Goal: Task Accomplishment & Management: Manage account settings

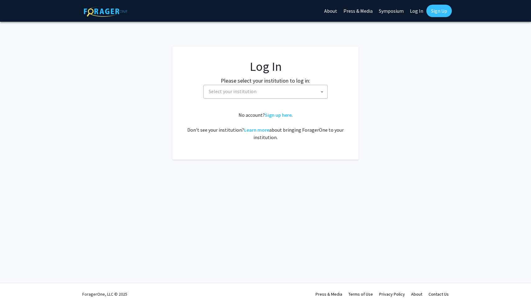
click at [223, 89] on span "Select your institution" at bounding box center [233, 91] width 48 height 6
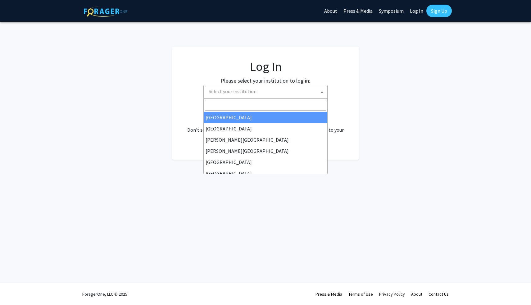
select select "34"
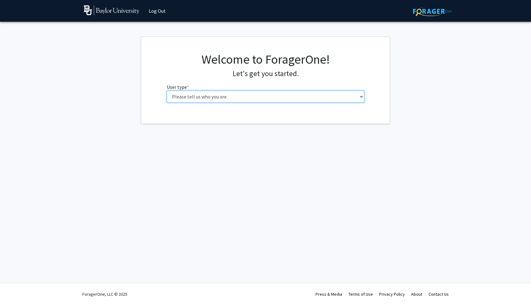
click at [227, 91] on select "Please tell us who you are Undergraduate Student Master's Student Doctoral Cand…" at bounding box center [266, 97] width 198 height 12
select select "1: undergrad"
click at [167, 91] on select "Please tell us who you are Undergraduate Student Master's Student Doctoral Cand…" at bounding box center [266, 97] width 198 height 12
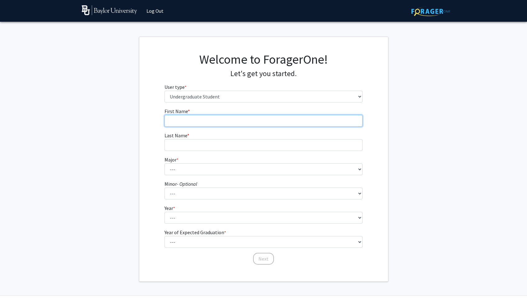
click at [235, 121] on input "First Name * required" at bounding box center [263, 121] width 198 height 12
type input "Mikaal"
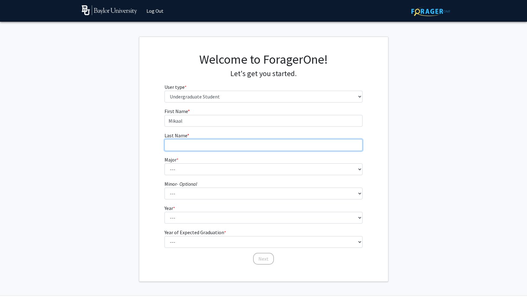
type input "Khwaja"
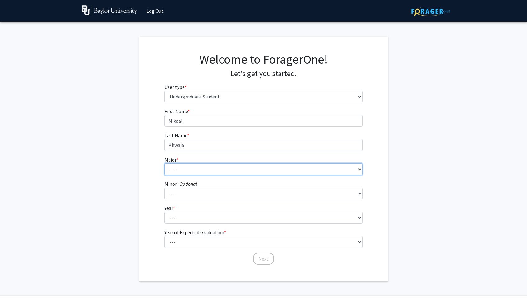
click at [201, 166] on select "--- Accounting American Studies Anthropology Apparel Design & Product Developme…" at bounding box center [263, 169] width 198 height 12
select select "80: 2745"
click at [164, 163] on select "--- Accounting American Studies Anthropology Apparel Design & Product Developme…" at bounding box center [263, 169] width 198 height 12
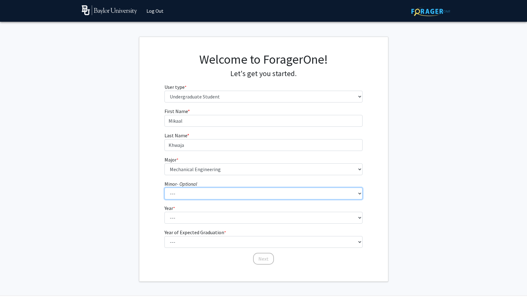
click at [195, 198] on select "--- Advertising American Sign Language American Studies Anthropology Apparel Me…" at bounding box center [263, 194] width 198 height 12
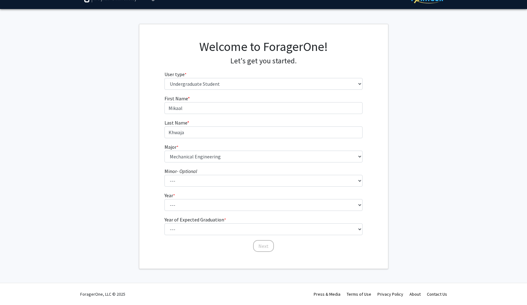
click at [191, 211] on form "First Name * required Mikaal Last Name * required Khwaja Major * required --- A…" at bounding box center [263, 171] width 198 height 152
click at [192, 206] on select "--- First-year Sophomore Junior Senior Postbaccalaureate Certificate" at bounding box center [263, 205] width 198 height 12
click at [189, 207] on select "--- First-year Sophomore Junior Senior Postbaccalaureate Certificate" at bounding box center [263, 205] width 198 height 12
select select "1: first-year"
click at [164, 199] on select "--- First-year Sophomore Junior Senior Postbaccalaureate Certificate" at bounding box center [263, 205] width 198 height 12
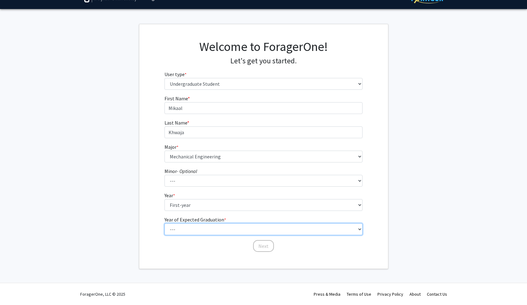
click at [186, 230] on select "--- 2025 2026 2027 2028 2029 2030 2031 2032 2033 2034" at bounding box center [263, 229] width 198 height 12
click at [187, 226] on select "--- 2025 2026 2027 2028 2029 2030 2031 2032 2033 2034" at bounding box center [263, 229] width 198 height 12
select select "5: 2029"
click at [164, 223] on select "--- 2025 2026 2027 2028 2029 2030 2031 2032 2033 2034" at bounding box center [263, 229] width 198 height 12
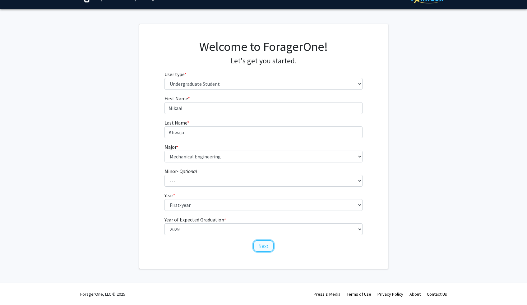
click at [260, 244] on button "Next" at bounding box center [263, 246] width 21 height 12
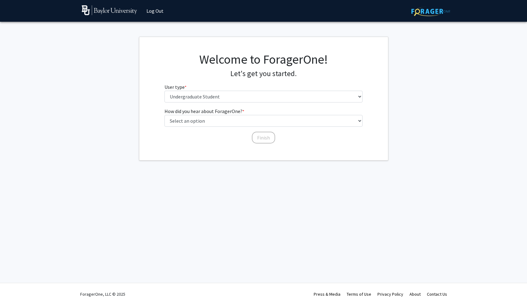
scroll to position [0, 0]
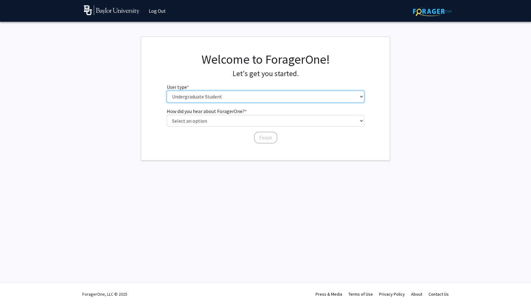
click at [214, 95] on select "Please tell us who you are Undergraduate Student Master's Student Doctoral Cand…" at bounding box center [266, 97] width 198 height 12
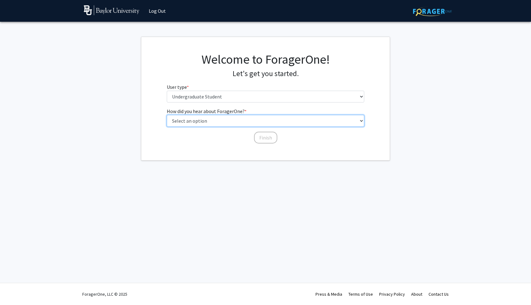
click at [220, 123] on select "Select an option Peer/student recommendation Faculty/staff recommendation Unive…" at bounding box center [266, 121] width 198 height 12
select select "2: faculty_recommendation"
click at [167, 115] on select "Select an option Peer/student recommendation Faculty/staff recommendation Unive…" at bounding box center [266, 121] width 198 height 12
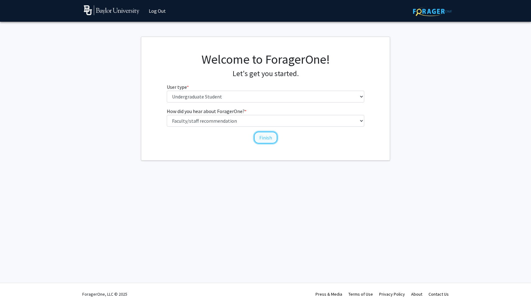
click at [265, 137] on button "Finish" at bounding box center [265, 138] width 23 height 12
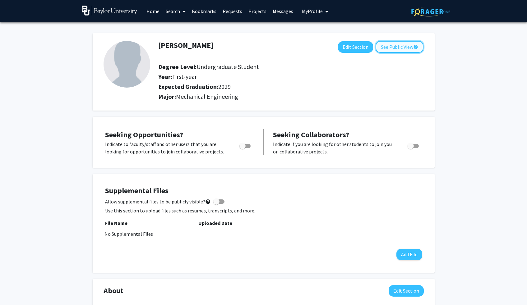
click at [395, 48] on button "See Public View help" at bounding box center [399, 47] width 48 height 12
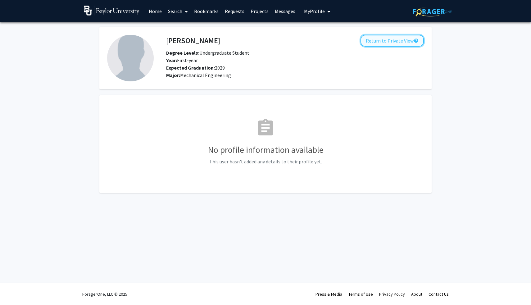
click at [396, 37] on button "Return to Private View help" at bounding box center [392, 41] width 63 height 12
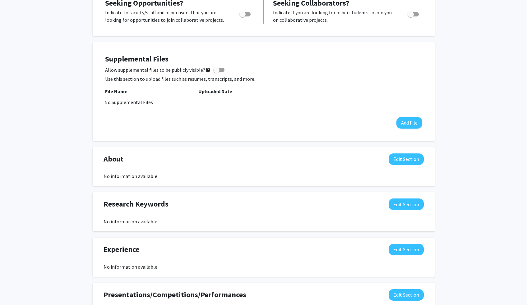
scroll to position [133, 0]
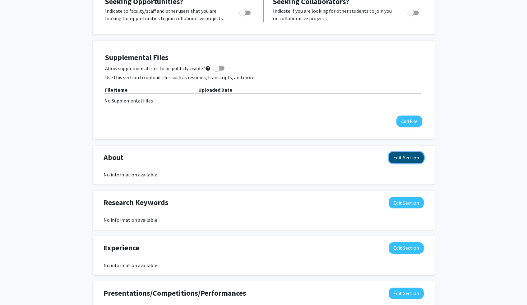
click at [403, 157] on button "Edit Section" at bounding box center [405, 157] width 35 height 11
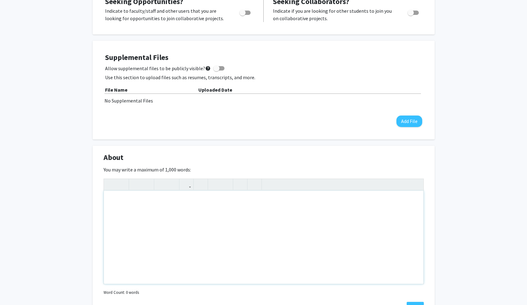
click at [148, 266] on div "Note to users with screen readers: Please deactivate our accessibility plugin f…" at bounding box center [263, 237] width 319 height 93
type textarea "I am&nbsp;"
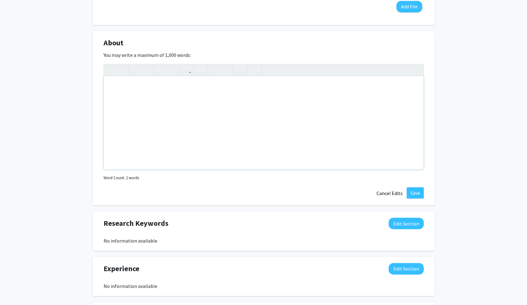
scroll to position [278, 0]
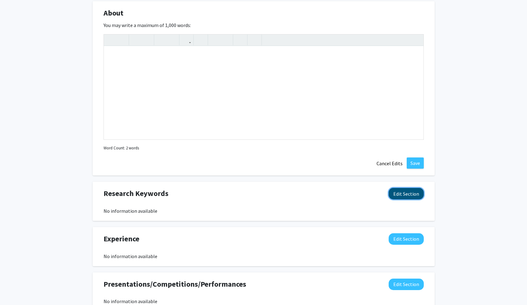
click at [399, 193] on button "Edit Section" at bounding box center [405, 193] width 35 height 11
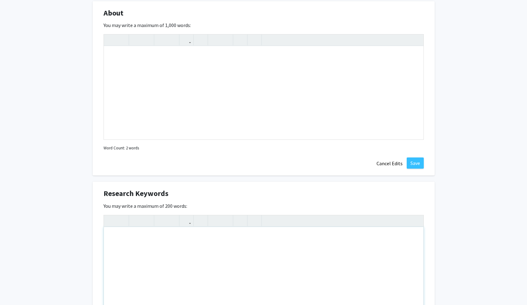
click at [185, 243] on div "Note to users with screen readers: Please deactivate our accessibility plugin f…" at bounding box center [263, 273] width 319 height 93
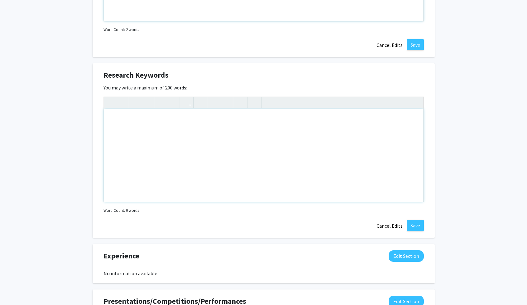
scroll to position [403, 0]
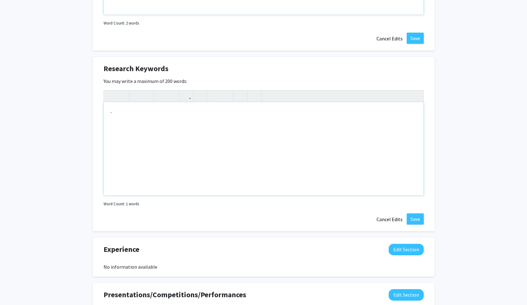
type textarea "-"
type textarea "C"
click at [129, 127] on p "- An" at bounding box center [263, 124] width 307 height 7
click at [108, 139] on div "-Computer-aided desgin - Analysis Design" at bounding box center [263, 148] width 319 height 93
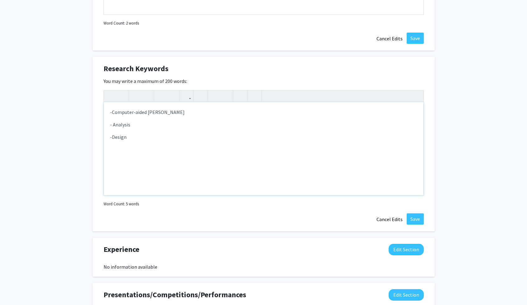
click at [143, 139] on p "-Design" at bounding box center [263, 136] width 307 height 7
type textarea "<p>-Computer-aided desgin</p><p>- Analysis&nbsp;</p><p>-Design</p><p>-Collectin…"
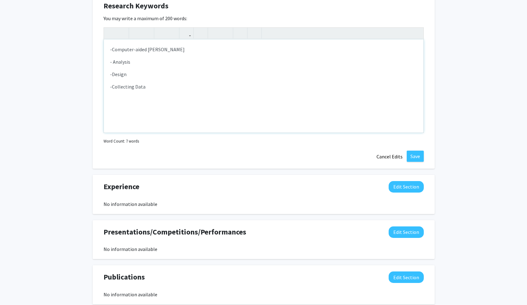
scroll to position [471, 0]
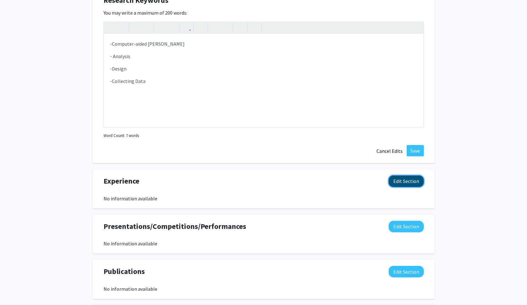
click at [407, 181] on button "Edit Section" at bounding box center [405, 181] width 35 height 11
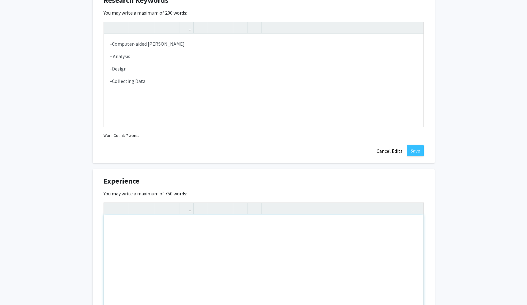
click at [199, 236] on div "Note to users with screen readers: Please deactivate our accessibility plugin f…" at bounding box center [263, 261] width 319 height 93
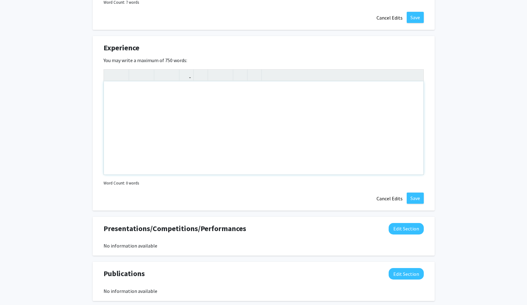
scroll to position [595, 0]
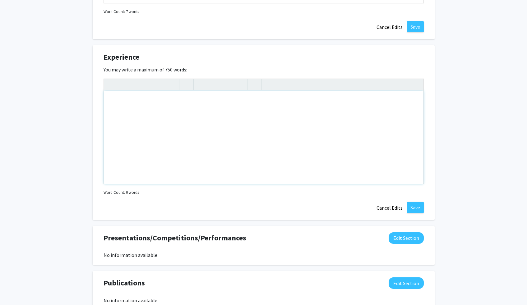
click at [217, 123] on div "Note to users with screen readers: Please deactivate our accessibility plugin f…" at bounding box center [263, 137] width 319 height 93
type textarea "Competent in CAD and Excel.&nbsp;"
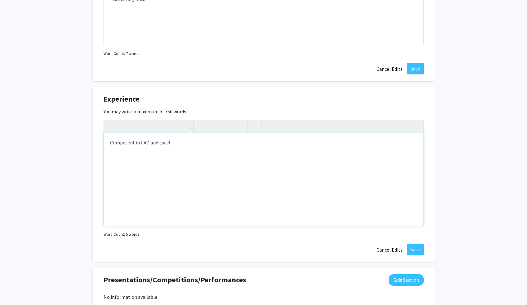
scroll to position [581, 0]
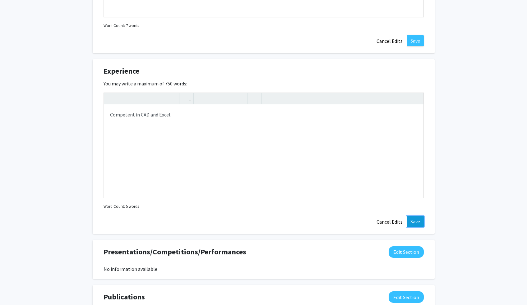
click at [409, 219] on button "Save" at bounding box center [414, 221] width 17 height 11
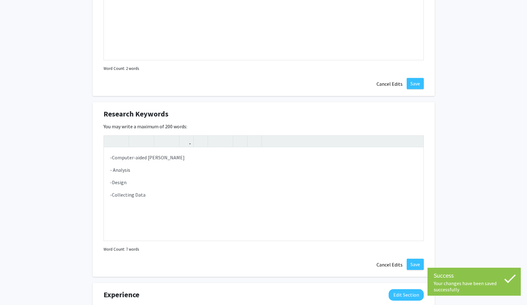
scroll to position [375, 0]
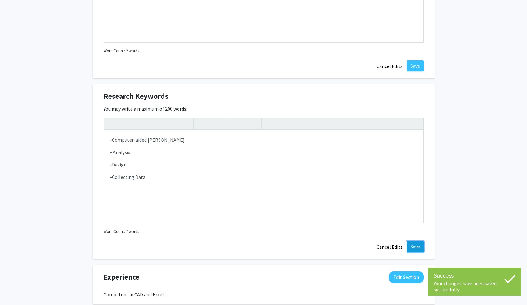
click at [410, 245] on button "Save" at bounding box center [414, 246] width 17 height 11
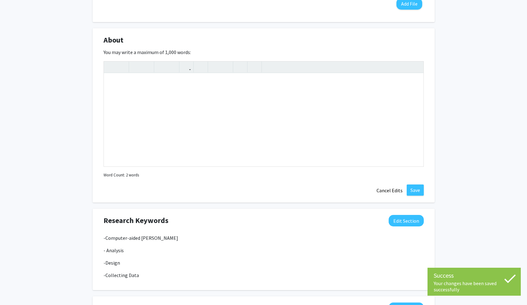
scroll to position [195, 0]
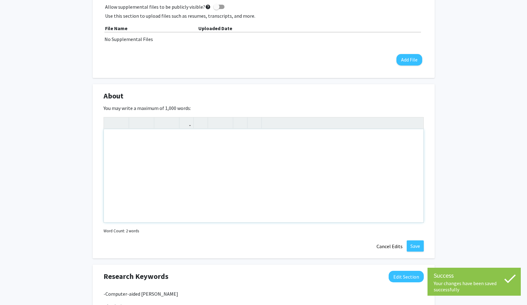
click at [219, 175] on div "Note to users with screen readers: Please deactivate our accessibility plugin f…" at bounding box center [263, 175] width 319 height 93
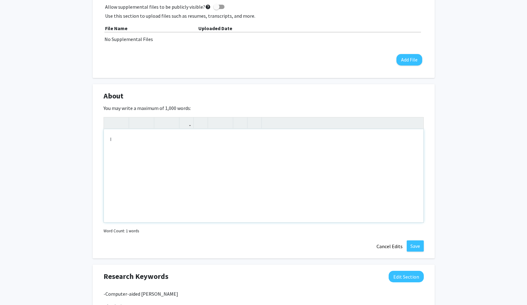
click at [135, 139] on div "I" at bounding box center [263, 175] width 319 height 93
type textarea "I"
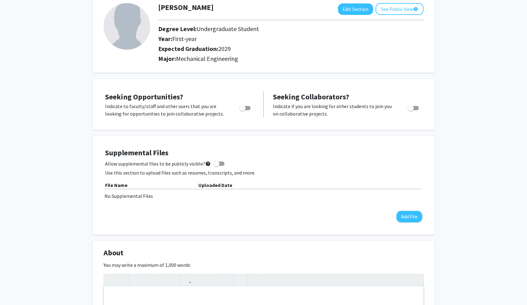
scroll to position [0, 0]
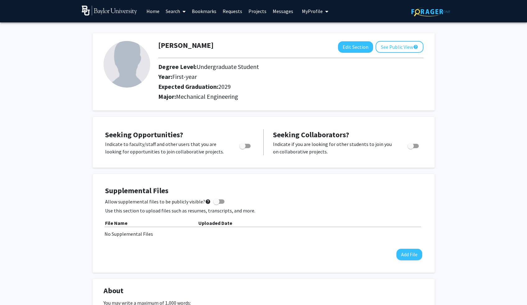
copy link "Search"
click at [193, 22] on div "Skip navigation Home Search Bookmarks Requests Projects Messages My Profile Mik…" at bounding box center [206, 11] width 249 height 22
click at [181, 12] on span at bounding box center [183, 12] width 6 height 22
click at [189, 39] on span "Students" at bounding box center [181, 41] width 38 height 12
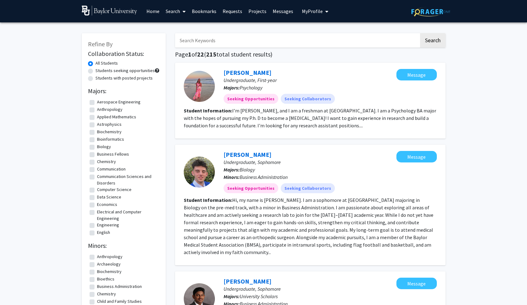
click at [97, 101] on label "Aerospace Engineering" at bounding box center [118, 102] width 43 height 7
click at [97, 101] on input "Aerospace Engineering" at bounding box center [99, 101] width 4 height 4
checkbox input "true"
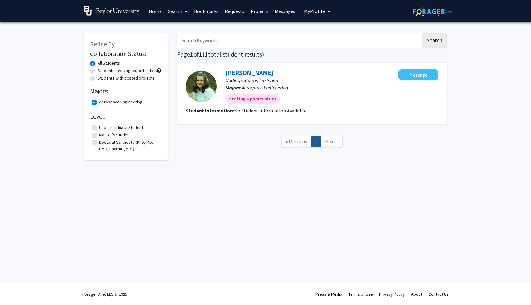
click at [91, 102] on fg-checkbox-list "Aerospace Engineering Aerospace Engineering" at bounding box center [125, 102] width 71 height 11
click at [99, 103] on label "Aerospace Engineering" at bounding box center [120, 102] width 43 height 7
click at [99, 103] on input "Aerospace Engineering" at bounding box center [101, 101] width 4 height 4
checkbox input "false"
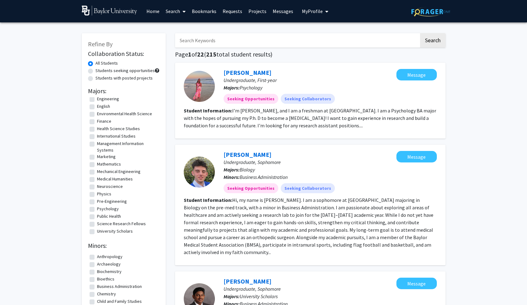
scroll to position [1, 0]
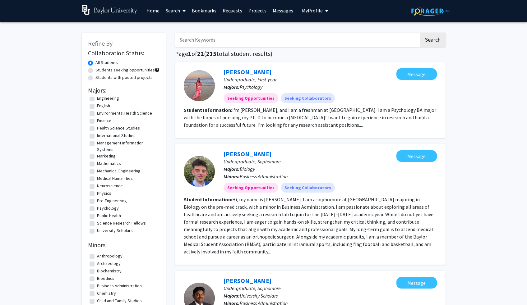
click at [97, 172] on label "Mechanical Engineering" at bounding box center [118, 171] width 43 height 7
click at [97, 172] on input "Mechanical Engineering" at bounding box center [99, 170] width 4 height 4
checkbox input "true"
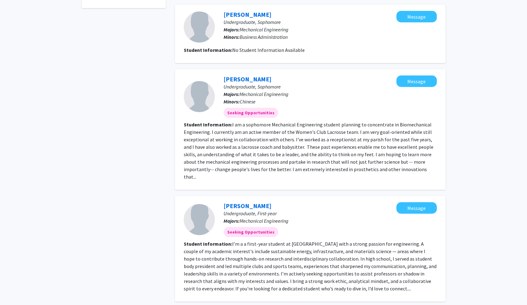
scroll to position [195, 0]
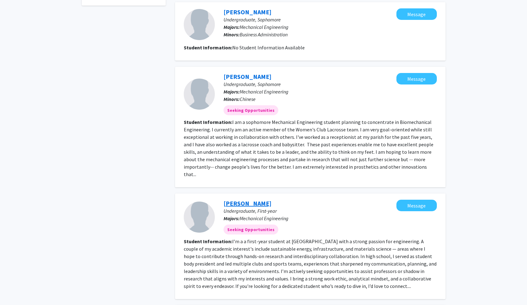
click at [253, 199] on link "[PERSON_NAME]" at bounding box center [247, 203] width 48 height 8
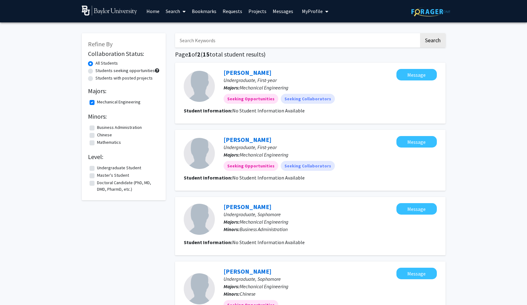
click at [97, 101] on label "Mechanical Engineering" at bounding box center [118, 102] width 43 height 7
click at [97, 101] on input "Mechanical Engineering" at bounding box center [99, 101] width 4 height 4
checkbox input "false"
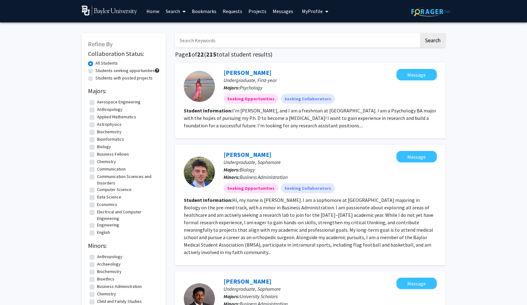
click at [313, 12] on span "My Profile" at bounding box center [312, 11] width 21 height 6
click at [322, 35] on span "View Profile" at bounding box center [341, 35] width 38 height 7
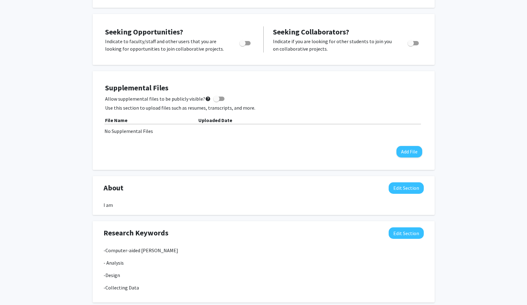
scroll to position [171, 0]
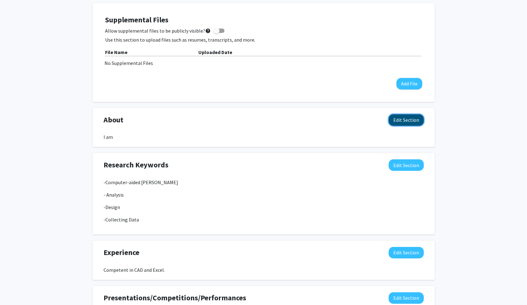
click at [399, 121] on button "Edit Section" at bounding box center [405, 119] width 35 height 11
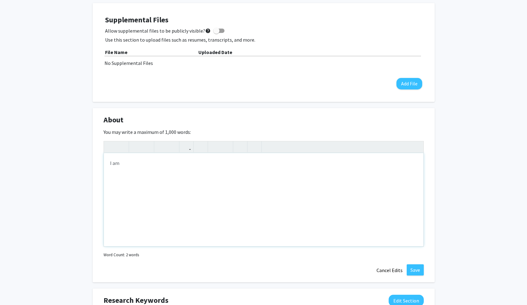
click at [157, 176] on div "I am" at bounding box center [263, 199] width 319 height 93
type textarea "I am a first year mechanical engineering major with interests in&nbsp;"
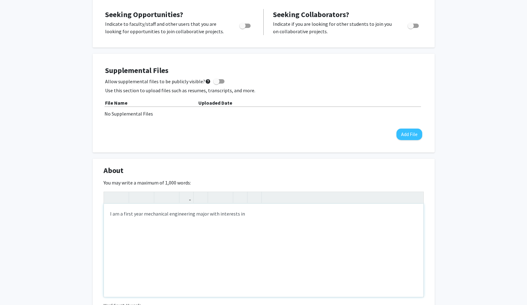
scroll to position [121, 0]
click at [245, 22] on span "Toggle" at bounding box center [242, 25] width 6 height 6
click at [242, 27] on input "Are you actively seeking opportunities?" at bounding box center [242, 27] width 0 height 0
checkbox input "true"
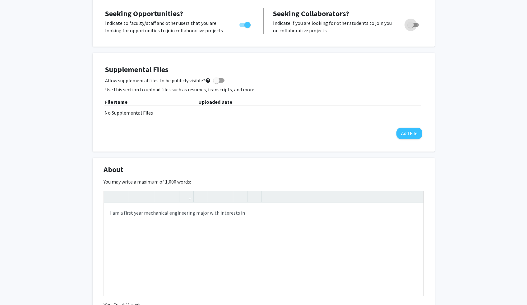
click at [414, 26] on span "Toggle" at bounding box center [412, 25] width 11 height 4
click at [410, 27] on input "Would you like to receive other student requests to work with you?" at bounding box center [410, 27] width 0 height 0
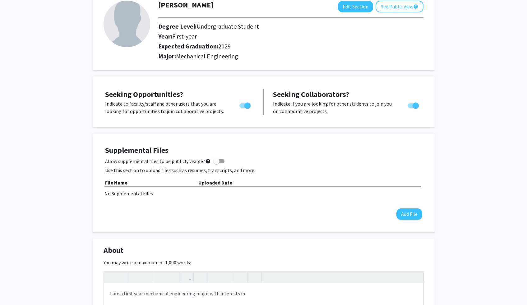
scroll to position [38, 0]
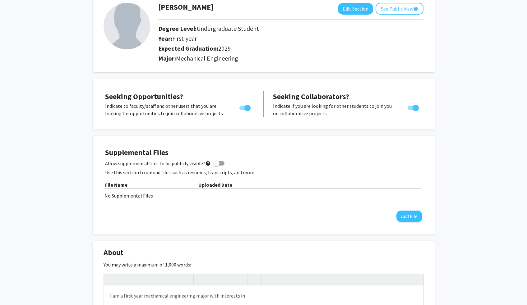
click at [413, 110] on span "Toggle" at bounding box center [415, 108] width 6 height 6
click at [410, 110] on input "Would you like to receive other student requests to work with you?" at bounding box center [410, 110] width 0 height 0
checkbox input "false"
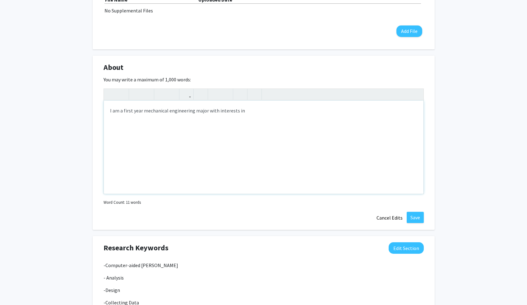
scroll to position [242, 0]
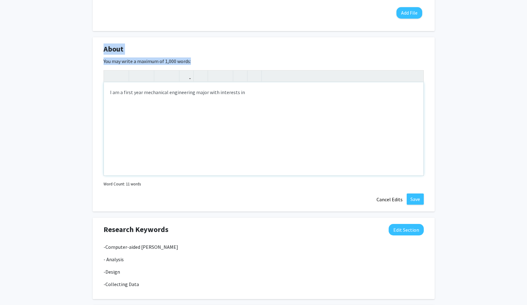
drag, startPoint x: 103, startPoint y: 48, endPoint x: 237, endPoint y: 87, distance: 139.2
click at [237, 87] on div "About Edit Section You may write a maximum of 1,000 words: I am a first year me…" at bounding box center [264, 124] width 342 height 175
copy div "About Edit Section You may write a maximum of 1,000 words:"
click at [255, 92] on div "I am a first year mechanical engineering major with interests in" at bounding box center [263, 128] width 319 height 93
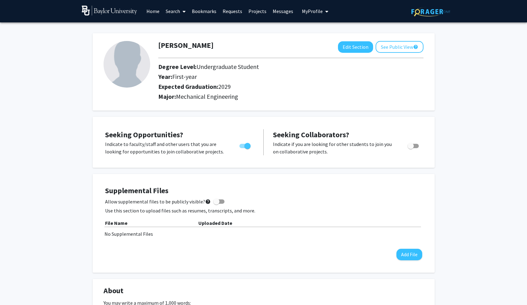
click at [181, 13] on span at bounding box center [183, 12] width 6 height 22
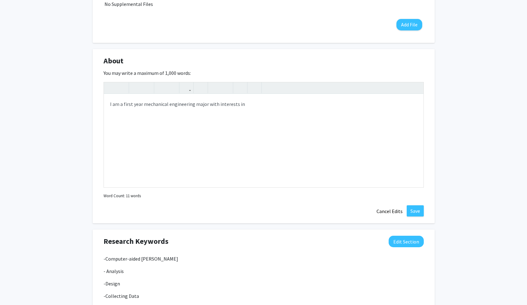
scroll to position [233, 0]
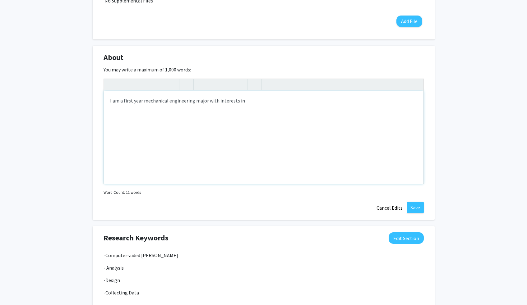
click at [245, 104] on div "I am a first year mechanical engineering major with interests in" at bounding box center [263, 137] width 319 height 93
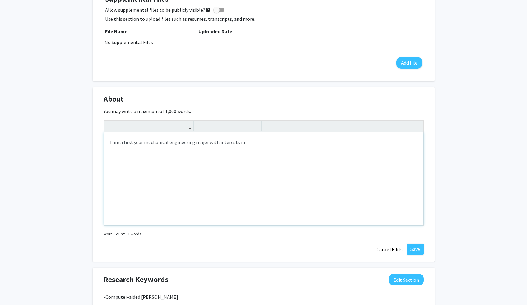
click at [239, 152] on div "I am a first year mechanical engineering major with interests in" at bounding box center [263, 178] width 319 height 93
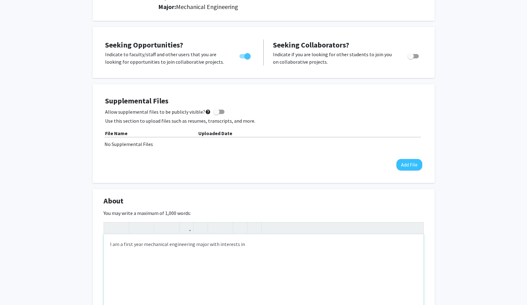
scroll to position [92, 0]
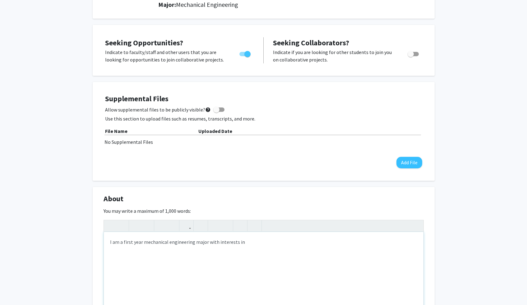
click at [217, 244] on div "I am a first year mechanical engineering major with interests in" at bounding box center [263, 278] width 319 height 93
click at [246, 240] on div "I am a first year mechanical engineering major with interests in" at bounding box center [263, 278] width 319 height 93
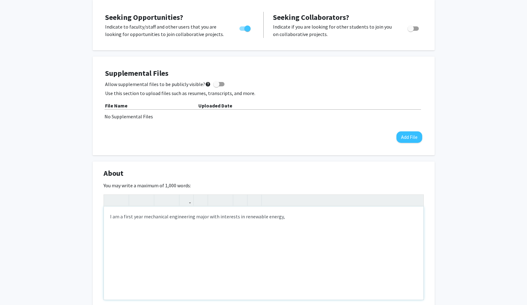
scroll to position [129, 0]
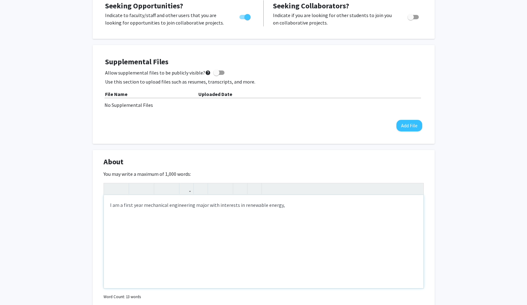
click at [294, 215] on div "I am a first year mechanical engineering major with interests in renewable ener…" at bounding box center [263, 241] width 319 height 93
drag, startPoint x: 231, startPoint y: 214, endPoint x: 170, endPoint y: 209, distance: 60.5
click at [170, 209] on div "I am a first year mechanical engineering major with interests in renewable ener…" at bounding box center [263, 241] width 319 height 93
click at [130, 211] on div "I am a first year mechanical engineering major with interests in renewable ener…" at bounding box center [263, 241] width 319 height 93
click at [187, 217] on div "I am a first year mechanical engineering major with interests in renewable ener…" at bounding box center [263, 241] width 319 height 93
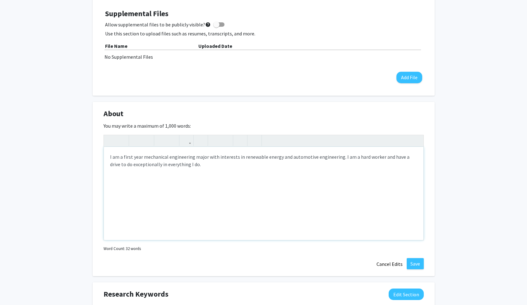
scroll to position [176, 0]
click at [203, 168] on div "I am a first year mechanical engineering major with interests in renewable ener…" at bounding box center [263, 194] width 319 height 93
click at [203, 167] on div "I am a first year mechanical engineering major with interests in renewable ener…" at bounding box center [263, 194] width 319 height 93
click at [257, 160] on div "I am a first year mechanical engineering major with interests in renewable ener…" at bounding box center [263, 194] width 319 height 93
click at [248, 165] on div "I am a first year mechanical engineering major with interests in renewable ener…" at bounding box center [263, 194] width 319 height 93
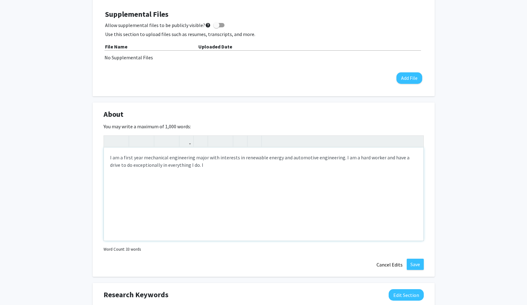
click at [240, 171] on div "I am a first year mechanical engineering major with interests in renewable ener…" at bounding box center [263, 194] width 319 height 93
click at [214, 166] on div "I am a first year mechanical engineering major with interests in renewable ener…" at bounding box center [263, 194] width 319 height 93
click at [235, 168] on div "I am a first year mechanical engineering major with interests in renewable ener…" at bounding box center [263, 194] width 319 height 93
click at [226, 167] on div "I am a first year mechanical engineering major with interests in renewable ener…" at bounding box center [263, 194] width 319 height 93
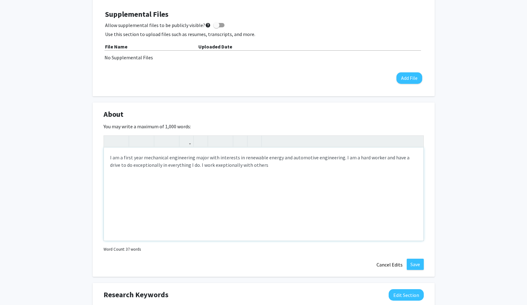
click at [227, 167] on div "I am a first year mechanical engineering major with interests in renewable ener…" at bounding box center [263, 194] width 319 height 93
click at [218, 163] on div "I am a first year mechanical engineering major with interests in renewable ener…" at bounding box center [263, 194] width 319 height 93
click at [216, 163] on div "I am a first year mechanical engineering major with interests in renewable ener…" at bounding box center [263, 194] width 319 height 93
click at [254, 168] on div "I am a first year mechanical engineering major with interests in renewable ener…" at bounding box center [263, 194] width 319 height 93
click at [209, 165] on div "I am a first year mechanical engineering major with interests in renewable ener…" at bounding box center [263, 194] width 319 height 93
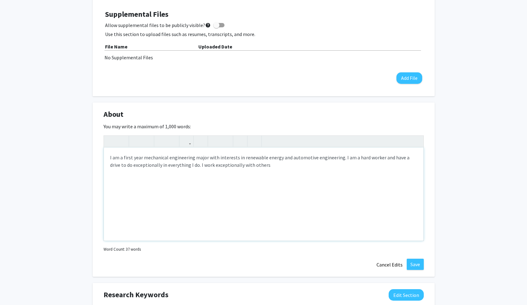
click at [256, 165] on div "I am a first year mechanical engineering major with interests in renewable ener…" at bounding box center [263, 194] width 319 height 93
drag, startPoint x: 307, startPoint y: 167, endPoint x: 189, endPoint y: 165, distance: 117.8
click at [189, 165] on div "I am a first year mechanical engineering major with interests in renewable ener…" at bounding box center [263, 194] width 319 height 93
drag, startPoint x: 196, startPoint y: 167, endPoint x: 101, endPoint y: 151, distance: 96.6
click at [101, 151] on div "About Edit Section You may write a maximum of 1,000 words: I am a first year me…" at bounding box center [264, 190] width 342 height 175
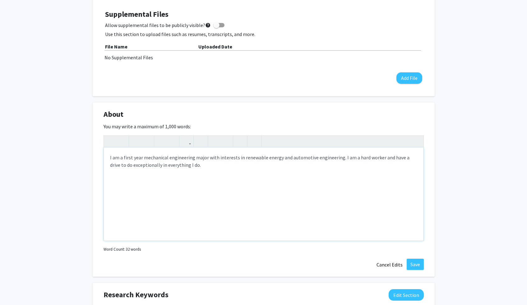
copy div "I am a first year mechanical engineering major with interests in renewable ener…"
click at [198, 167] on div "I am a first year mechanical engineering major with interests in renewable ener…" at bounding box center [263, 194] width 319 height 93
drag, startPoint x: 108, startPoint y: 159, endPoint x: 239, endPoint y: 168, distance: 131.1
click at [239, 168] on div "I am a first year mechanical engineering major with interests in renewable ener…" at bounding box center [263, 194] width 319 height 93
click at [194, 143] on div at bounding box center [188, 141] width 14 height 11
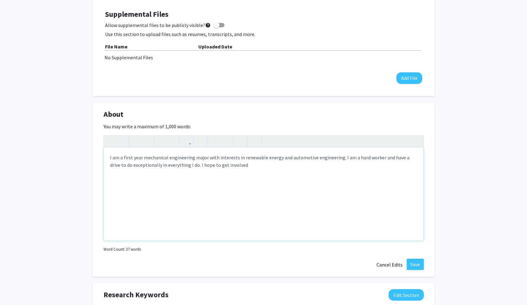
click at [249, 167] on div "I am a first year mechanical engineering major with interests in renewable ener…" at bounding box center [263, 194] width 319 height 93
drag, startPoint x: 317, startPoint y: 171, endPoint x: 326, endPoint y: 168, distance: 10.1
click at [326, 168] on div "I am a first year mechanical engineering major with interests in renewable ener…" at bounding box center [263, 194] width 319 height 93
drag, startPoint x: 318, startPoint y: 168, endPoint x: 258, endPoint y: 168, distance: 60.6
click at [258, 168] on div "I am a first year mechanical engineering major with interests in renewable ener…" at bounding box center [263, 194] width 319 height 93
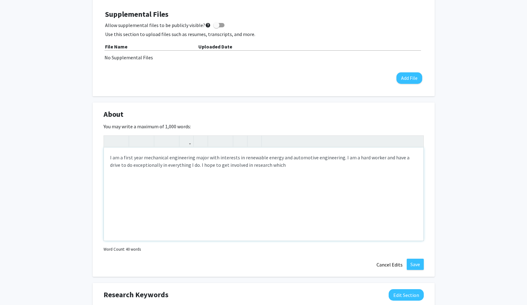
drag, startPoint x: 279, startPoint y: 169, endPoint x: 260, endPoint y: 167, distance: 18.4
click at [260, 167] on div "I am a first year mechanical engineering major with interests in renewable ener…" at bounding box center [263, 194] width 319 height 93
drag, startPoint x: 354, startPoint y: 165, endPoint x: 58, endPoint y: 158, distance: 296.1
click at [58, 158] on div "Mikaal Khwaja Edit Section See Public View help Degree Level: Undergraduate Stu…" at bounding box center [263, 205] width 527 height 719
copy div "I am a first year mechanical engineering major with interests in renewable ener…"
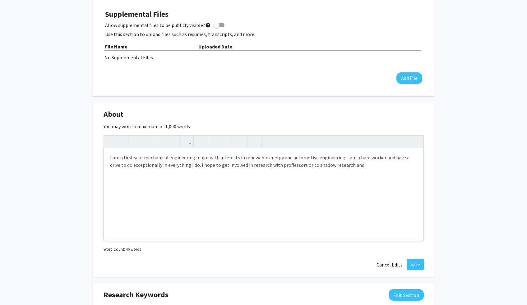
click at [362, 160] on div "I am a first year mechanical engineering major with interests in renewable ener…" at bounding box center [263, 194] width 319 height 93
drag, startPoint x: 352, startPoint y: 166, endPoint x: 321, endPoint y: 166, distance: 30.8
click at [321, 166] on div "I am a first year mechanical engineering major with interests in renewable ener…" at bounding box center [263, 194] width 319 height 93
drag, startPoint x: 220, startPoint y: 175, endPoint x: 113, endPoint y: 172, distance: 107.2
click at [113, 172] on div "I am a first year mechanical engineering major with interests in renewable ener…" at bounding box center [263, 194] width 319 height 93
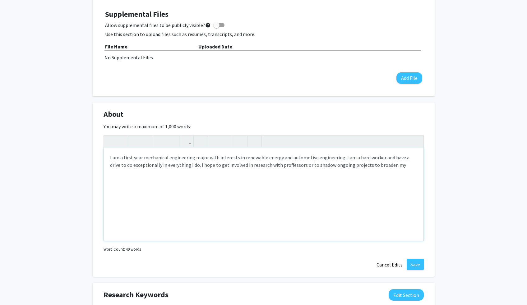
drag, startPoint x: 192, startPoint y: 165, endPoint x: 166, endPoint y: 167, distance: 26.2
click at [166, 167] on div "I am a first year mechanical engineering major with interests in renewable ener…" at bounding box center [263, 194] width 319 height 93
drag, startPoint x: 192, startPoint y: 165, endPoint x: 357, endPoint y: 171, distance: 165.4
click at [358, 171] on div "I am a first year mechanical engineering major with interests in renewable ener…" at bounding box center [263, 194] width 319 height 93
click at [308, 167] on div "I am a first year mechanical engineering major with interests in renewable ener…" at bounding box center [263, 194] width 319 height 93
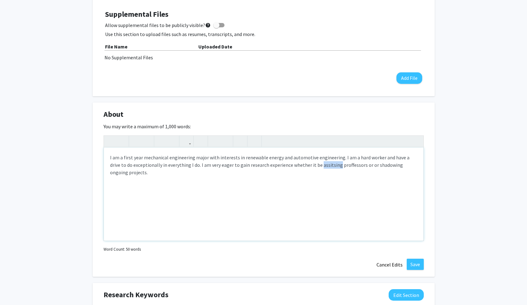
click at [308, 167] on div "I am a first year mechanical engineering major with interests in renewable ener…" at bounding box center [263, 194] width 319 height 93
click at [334, 165] on div "I am a first year mechanical engineering major with interests in renewable ener…" at bounding box center [263, 194] width 319 height 93
click at [342, 171] on div "I am a first year mechanical engineering major with interests in renewable ener…" at bounding box center [263, 194] width 319 height 93
click at [326, 176] on div "I am a first year mechanical engineering major with interests in renewable ener…" at bounding box center [263, 194] width 319 height 93
click at [187, 166] on div "I am a first year mechanical engineering major with interests in renewable ener…" at bounding box center [263, 194] width 319 height 93
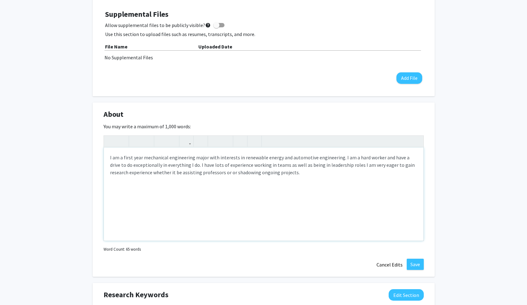
click at [295, 171] on div "I am a first year mechanical engineering major with interests in renewable ener…" at bounding box center [263, 194] width 319 height 93
click at [346, 165] on div "I am a first year mechanical engineering major with interests in renewable ener…" at bounding box center [263, 194] width 319 height 93
click at [189, 165] on div "I am a first year mechanical engineering major with interests in renewable ener…" at bounding box center [263, 194] width 319 height 93
drag, startPoint x: 223, startPoint y: 196, endPoint x: 331, endPoint y: 163, distance: 113.3
click at [332, 163] on div "I am a first year mechanical engineering major with interests in renewable ener…" at bounding box center [263, 194] width 319 height 93
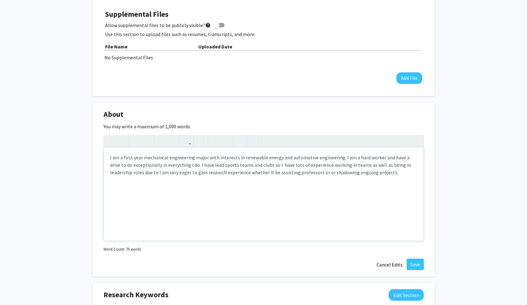
click at [270, 164] on div "I am a first year mechanical engineering major with interests in renewable ener…" at bounding box center [263, 194] width 319 height 93
drag, startPoint x: 211, startPoint y: 166, endPoint x: 202, endPoint y: 165, distance: 9.0
click at [202, 165] on div "I am a first year mechanical engineering major with interests in renewable ener…" at bounding box center [263, 194] width 319 height 93
click at [346, 176] on div "I am a first year mechanical engineering major with interests in renewable ener…" at bounding box center [263, 194] width 319 height 93
drag, startPoint x: 169, startPoint y: 174, endPoint x: 160, endPoint y: 173, distance: 9.0
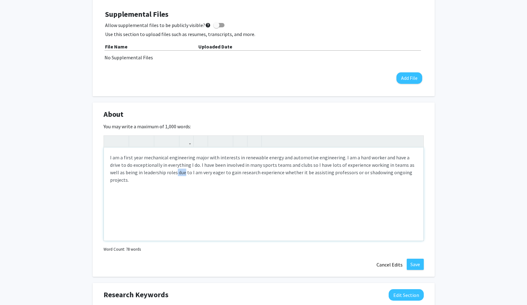
click at [160, 173] on div "I am a first year mechanical engineering major with interests in renewable ener…" at bounding box center [263, 194] width 319 height 93
click at [167, 172] on div "I am a first year mechanical engineering major with interests in renewable ener…" at bounding box center [263, 194] width 319 height 93
click at [395, 172] on div "I am a first year mechanical engineering major with interests in renewable ener…" at bounding box center [263, 194] width 319 height 93
click at [404, 172] on div "I am a first year mechanical engineering major with interests in renewable ener…" at bounding box center [263, 194] width 319 height 93
click at [160, 173] on div "I am a first year mechanical engineering major with interests in renewable ener…" at bounding box center [263, 194] width 319 height 93
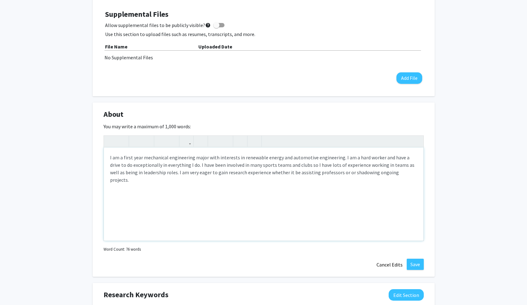
click at [196, 189] on div "I am a first year mechanical engineering major with interests in renewable ener…" at bounding box center [263, 194] width 319 height 93
click at [227, 167] on div "I am a first year mechanical engineering major with interests in renewable ener…" at bounding box center [263, 194] width 319 height 93
click at [227, 178] on div "I am a first year mechanical engineering major with interests in renewable ener…" at bounding box center [263, 194] width 319 height 93
click at [244, 172] on div "I am a first year mechanical engineering major with interests in renewable ener…" at bounding box center [263, 194] width 319 height 93
click at [400, 174] on div "I am a first year mechanical engineering major with interests in renewable ener…" at bounding box center [263, 194] width 319 height 93
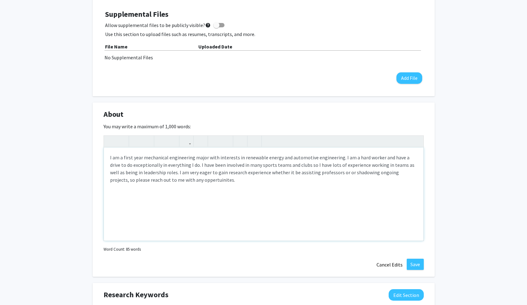
click at [179, 180] on div "I am a first year mechanical engineering major with interests in renewable ener…" at bounding box center [263, 194] width 319 height 93
click at [174, 180] on div "I am a first year mechanical engineering major with interests in renewable ener…" at bounding box center [263, 194] width 319 height 93
click at [173, 180] on div "I am a first year mechanical engineering major with interests in renewable ener…" at bounding box center [263, 194] width 319 height 93
click at [208, 179] on div "I am a first year mechanical engineering major with interests in renewable ener…" at bounding box center [263, 194] width 319 height 93
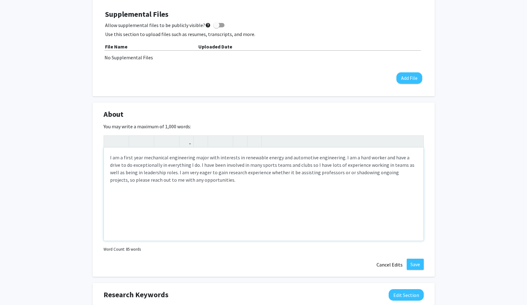
type textarea "I am a first year mechanical engineering major with interests in renewable ener…"
click at [421, 265] on button "Save" at bounding box center [414, 264] width 17 height 11
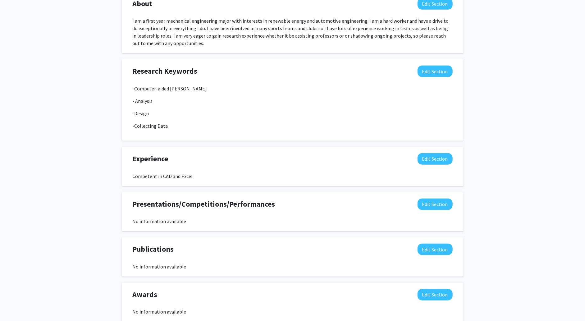
scroll to position [287, 0]
click at [430, 75] on button "Edit Section" at bounding box center [435, 71] width 35 height 11
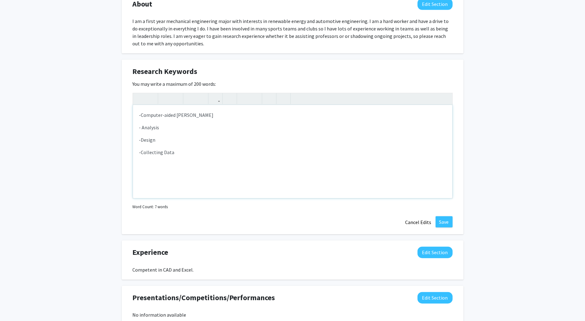
click at [185, 153] on p "-Collecting Data" at bounding box center [292, 151] width 307 height 7
drag, startPoint x: 161, startPoint y: 138, endPoint x: 125, endPoint y: 128, distance: 37.8
click at [125, 128] on div "Research Keywords Edit Section You may write a maximum of 200 words: -Computer-…" at bounding box center [293, 147] width 342 height 175
click at [185, 116] on p "-Computer-aided desgin" at bounding box center [292, 114] width 307 height 7
click at [153, 151] on p "-" at bounding box center [292, 151] width 307 height 7
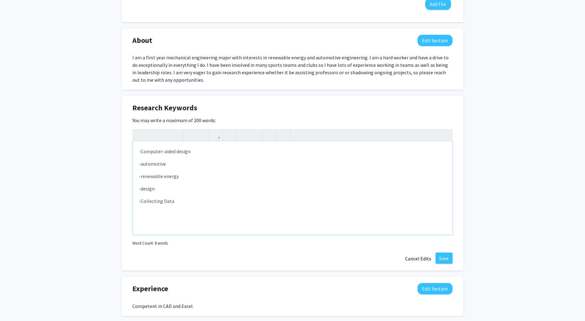
scroll to position [250, 0]
click at [143, 188] on p "-design" at bounding box center [292, 188] width 307 height 7
click at [143, 176] on p "-renewable energy" at bounding box center [292, 176] width 307 height 7
click at [168, 177] on p "-Renewable energy" at bounding box center [292, 176] width 307 height 7
click at [143, 165] on p "-automotive" at bounding box center [292, 164] width 307 height 7
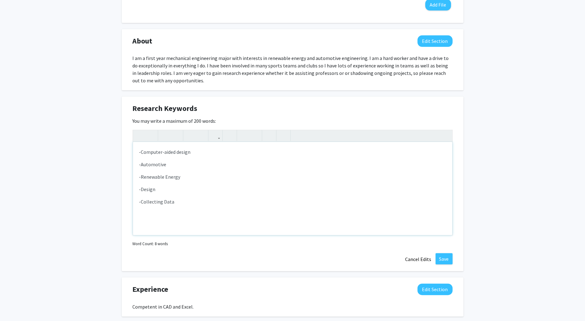
click at [167, 165] on p "-Automotive" at bounding box center [292, 164] width 307 height 7
type textarea "<p>-Computer-aided design</p><p>-Automotives</p><p>-Renewable Energy</p><p>-Des…"
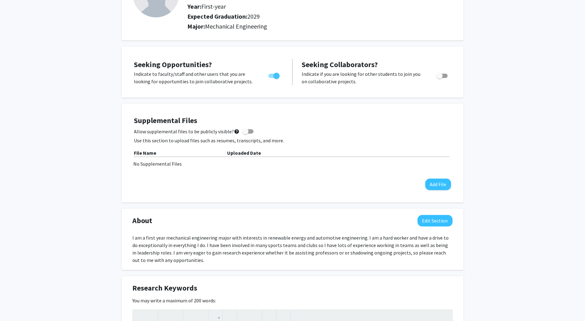
scroll to position [0, 0]
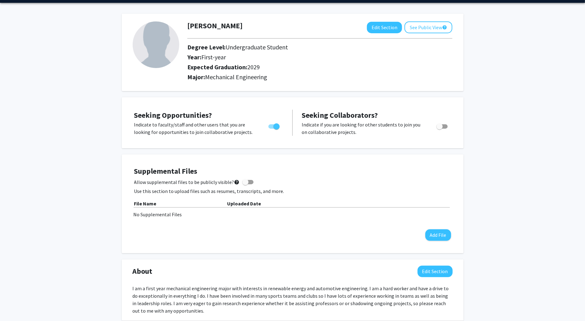
scroll to position [21, 0]
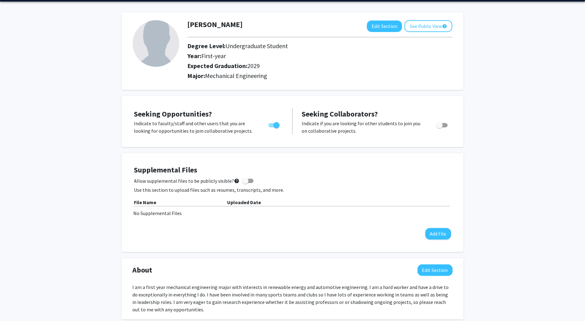
click at [417, 18] on div "Mikaal Khwaja Edit Section See Public View help Degree Level: Undergraduate Stu…" at bounding box center [293, 50] width 342 height 77
click at [417, 32] on div at bounding box center [320, 37] width 274 height 10
click at [421, 29] on button "See Public View help" at bounding box center [428, 26] width 48 height 12
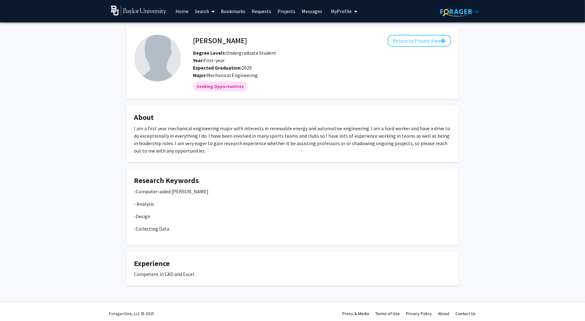
scroll to position [2, 0]
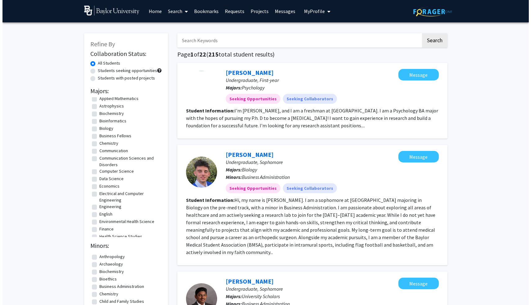
scroll to position [20, 0]
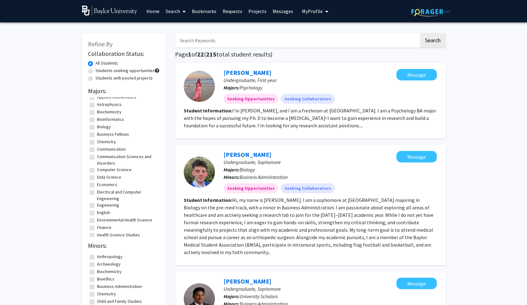
click at [97, 170] on label "Computer Science" at bounding box center [114, 170] width 34 height 7
click at [97, 170] on input "Computer Science" at bounding box center [99, 169] width 4 height 4
checkbox input "true"
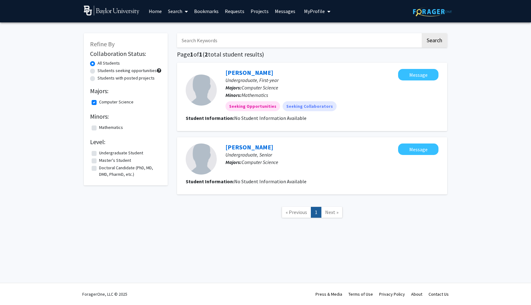
click at [99, 102] on label "Computer Science" at bounding box center [116, 102] width 34 height 7
click at [99, 102] on input "Computer Science" at bounding box center [101, 101] width 4 height 4
checkbox input "false"
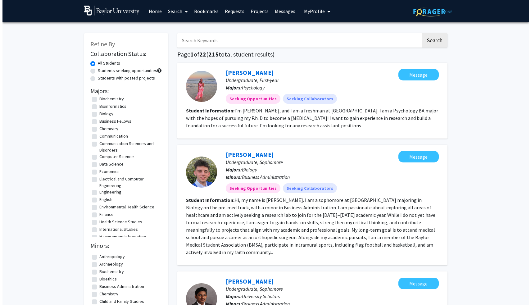
scroll to position [33, 0]
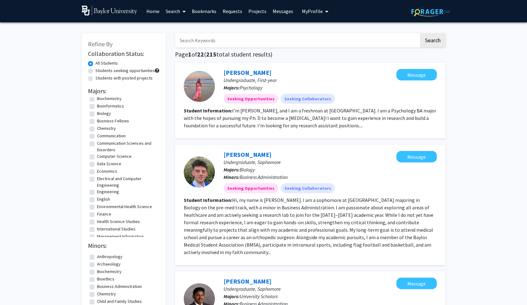
click at [91, 176] on fg-checkbox "Electrical and Computer Engineering Electrical and Computer Engineering" at bounding box center [123, 182] width 68 height 13
click at [97, 178] on label "Electrical and Computer Engineering" at bounding box center [127, 182] width 61 height 13
click at [97, 178] on input "Electrical and Computer Engineering" at bounding box center [99, 178] width 4 height 4
checkbox input "true"
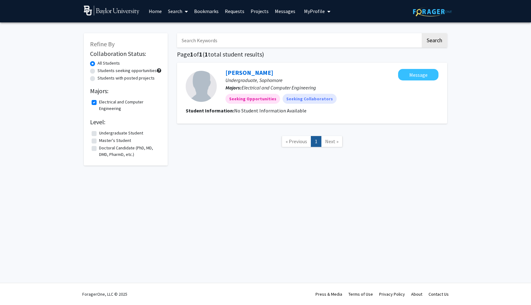
click at [99, 102] on label "Electrical and Computer Engineering" at bounding box center [129, 105] width 61 height 13
click at [99, 102] on input "Electrical and Computer Engineering" at bounding box center [101, 101] width 4 height 4
checkbox input "false"
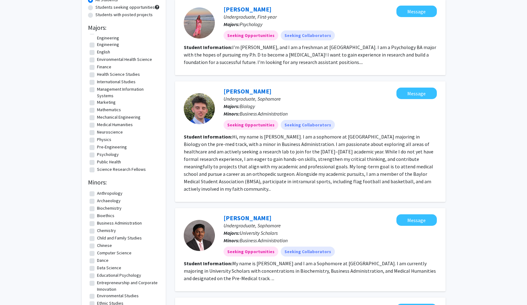
scroll to position [126, 0]
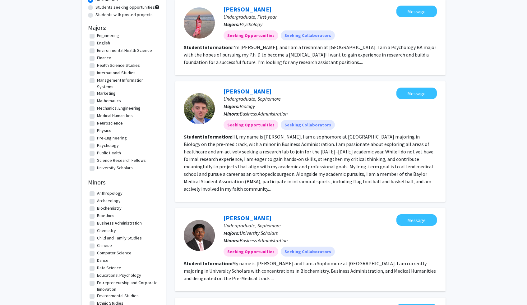
click at [97, 107] on label "Mechanical Engineering" at bounding box center [118, 108] width 43 height 7
click at [97, 107] on input "Mechanical Engineering" at bounding box center [99, 107] width 4 height 4
checkbox input "true"
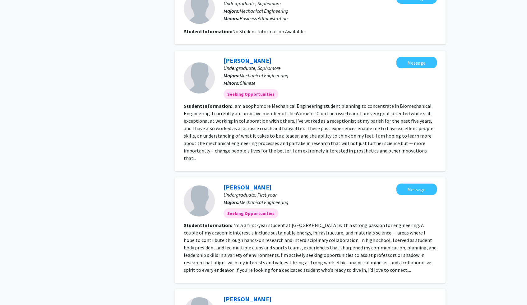
scroll to position [212, 0]
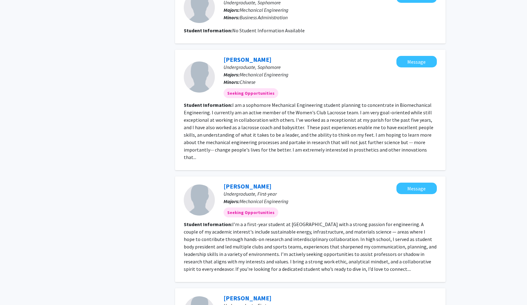
click at [397, 149] on fg-read-more "I am a sophomore Mechanical Engineering student planning to concentrate in Biom…" at bounding box center [308, 131] width 249 height 58
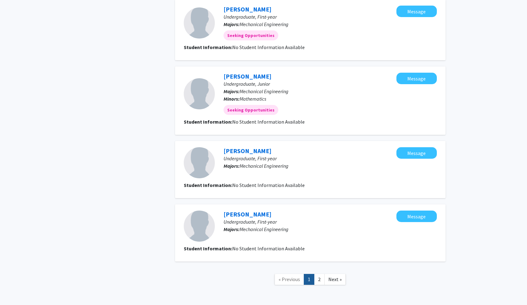
scroll to position [568, 0]
click at [324, 274] on link "Next »" at bounding box center [334, 279] width 21 height 11
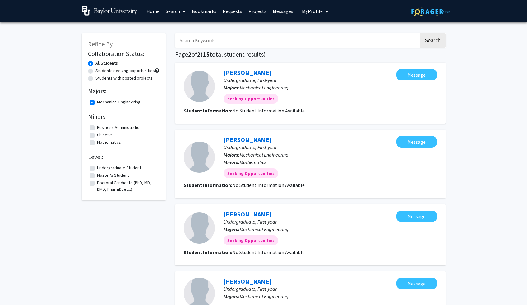
scroll to position [159, 0]
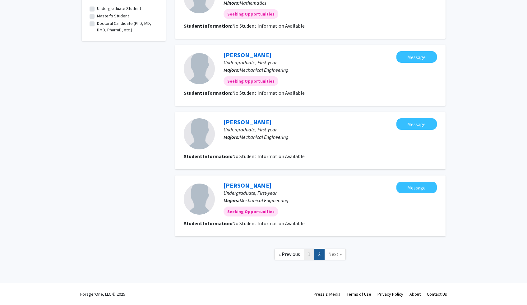
click at [309, 253] on link "1" at bounding box center [309, 254] width 11 height 11
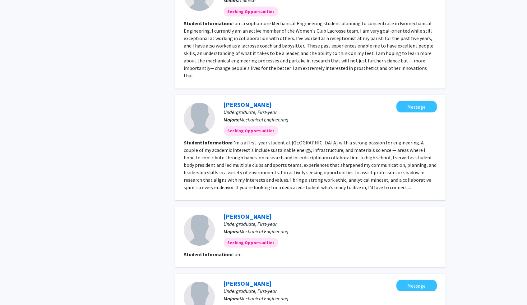
scroll to position [293, 0]
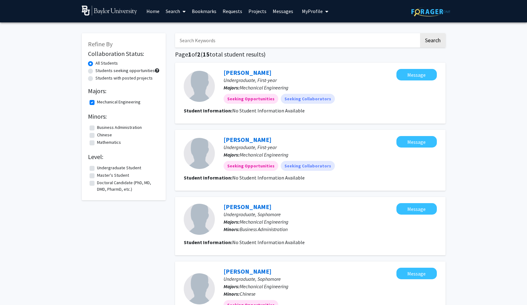
scroll to position [293, 0]
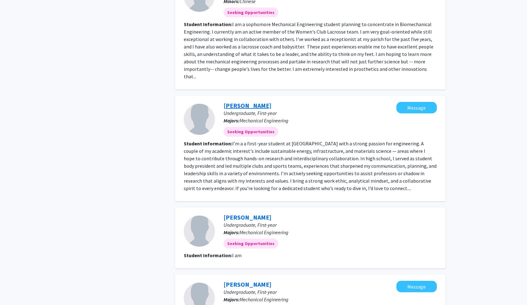
click at [245, 102] on link "[PERSON_NAME]" at bounding box center [247, 106] width 48 height 8
